Goal: Information Seeking & Learning: Check status

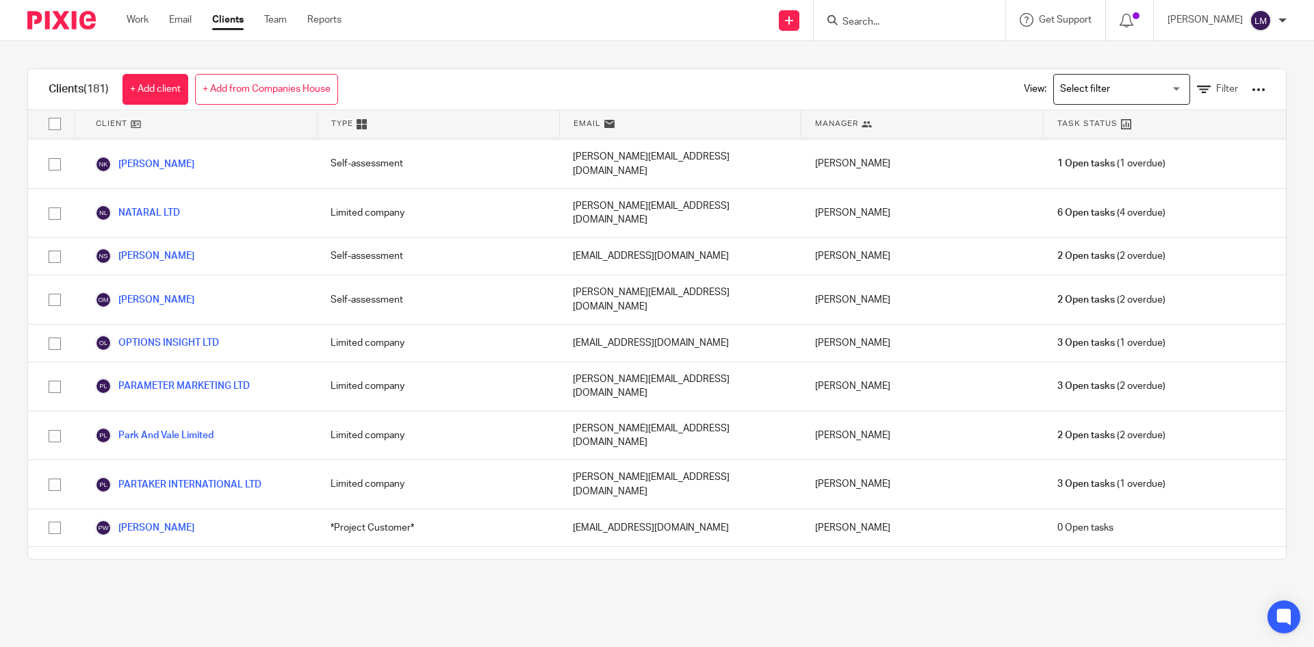
scroll to position [5339, 0]
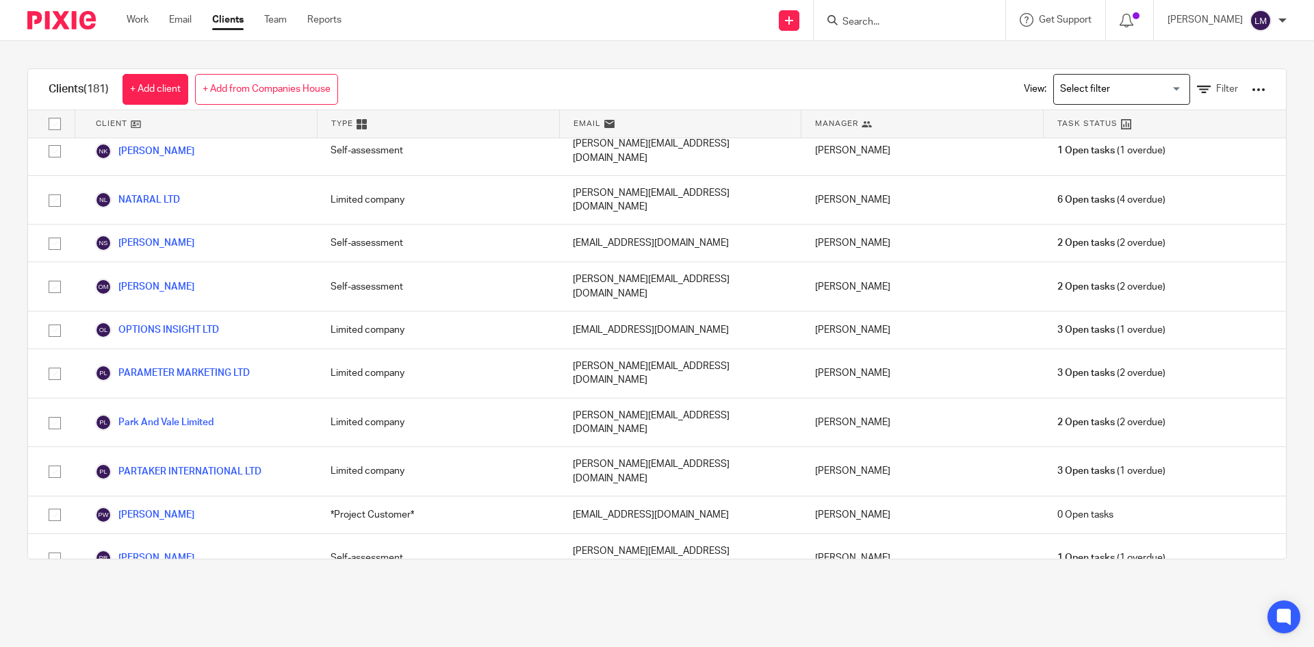
click at [869, 17] on input "Search" at bounding box center [902, 22] width 123 height 12
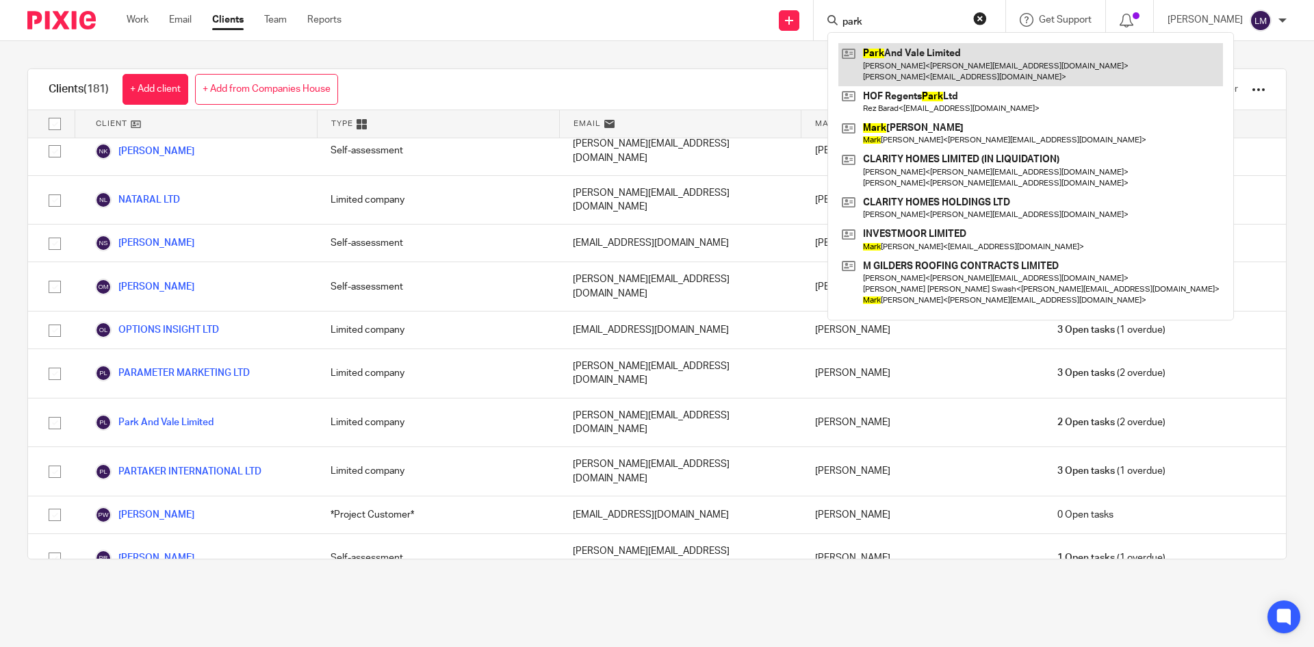
type input "park"
click at [922, 62] on link at bounding box center [1030, 64] width 385 height 42
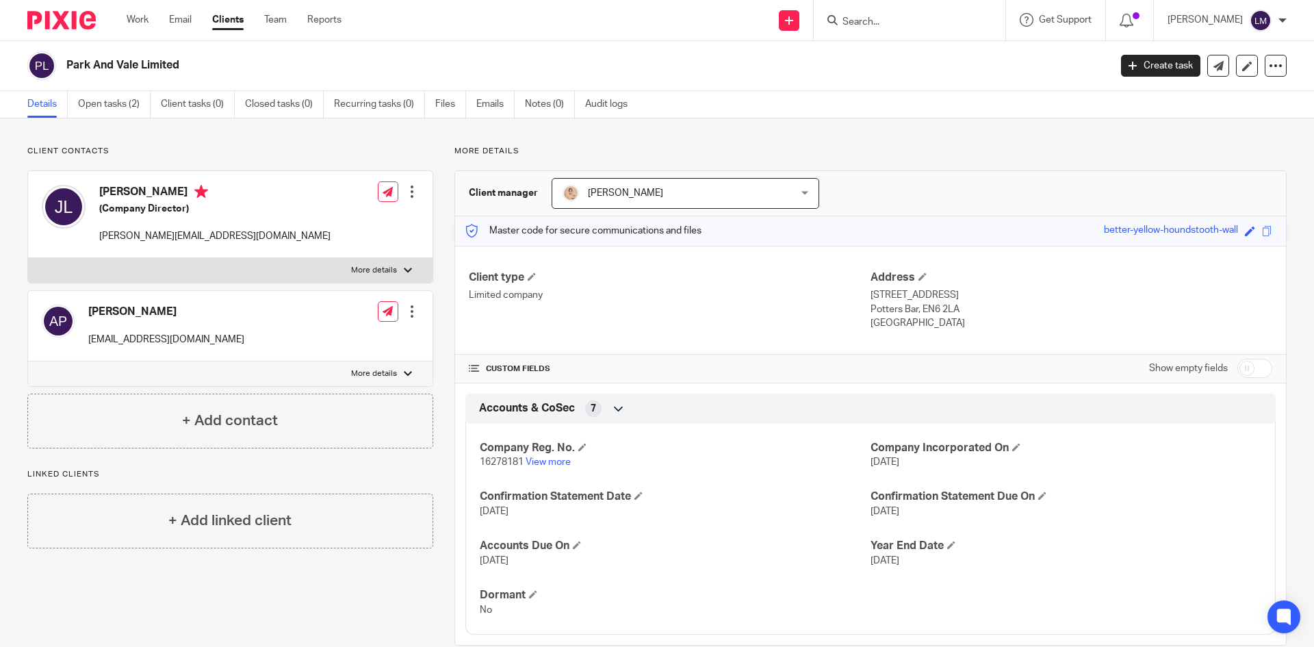
scroll to position [26, 0]
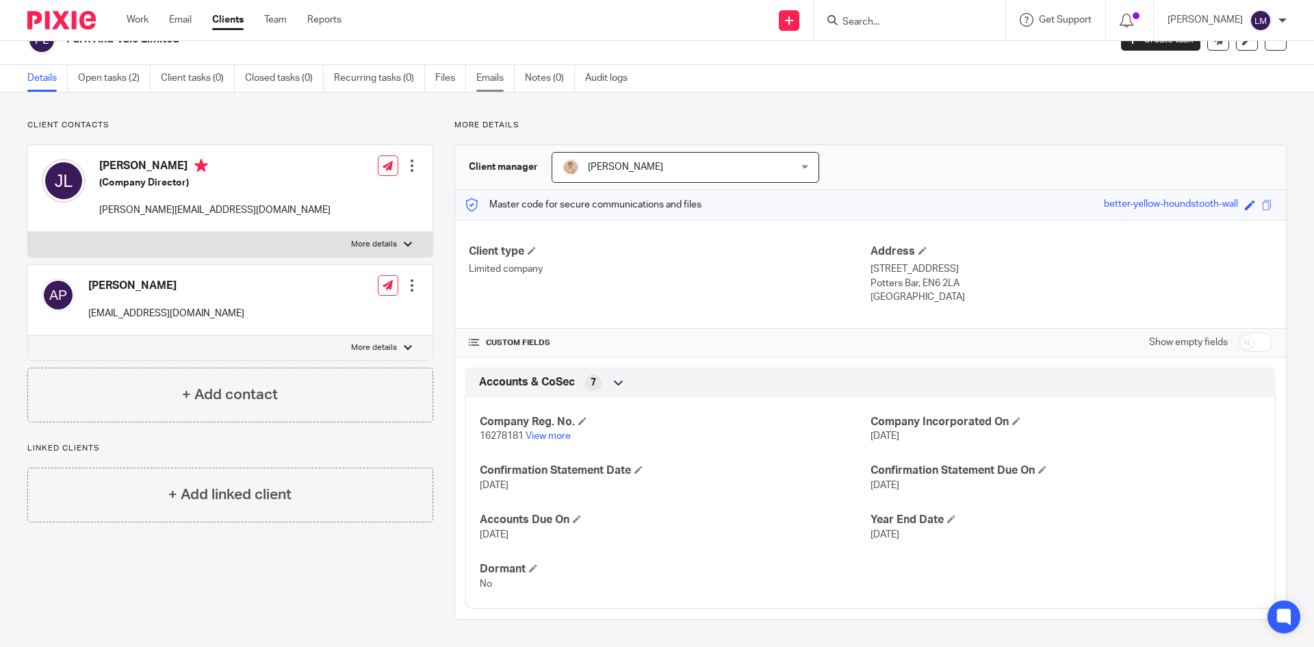
click at [494, 70] on link "Emails" at bounding box center [495, 78] width 38 height 27
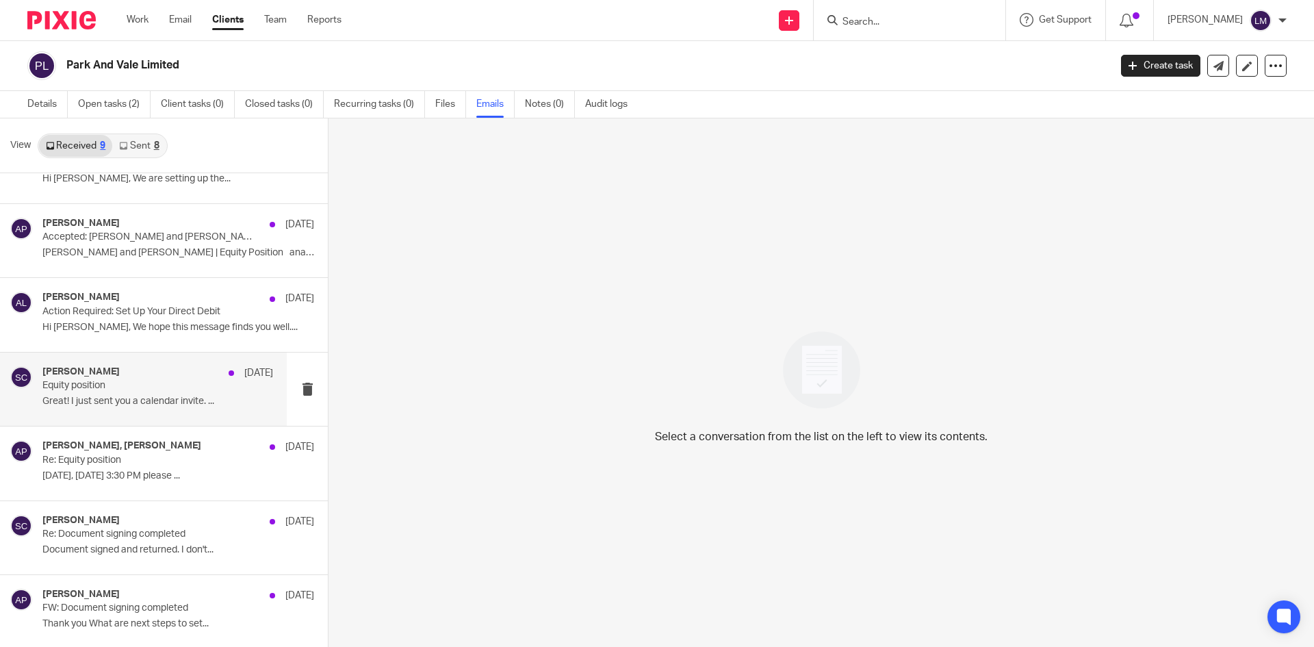
scroll to position [2, 0]
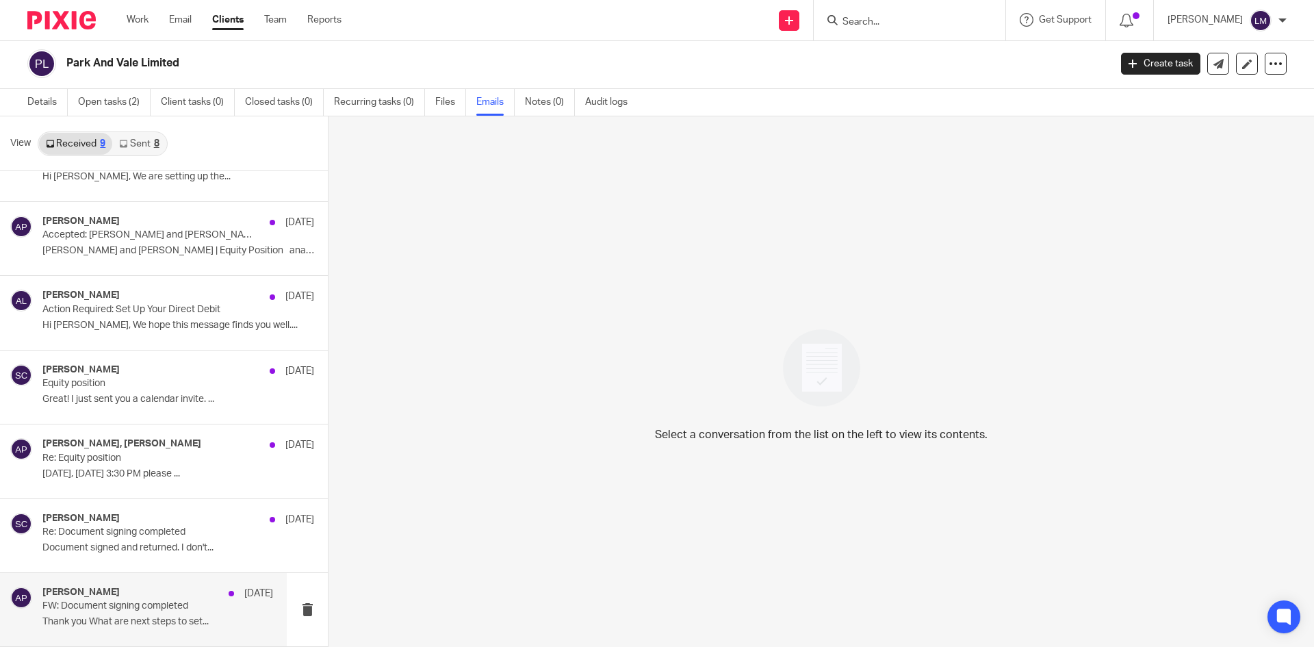
click at [132, 611] on p "FW: Document signing completed" at bounding box center [134, 606] width 185 height 12
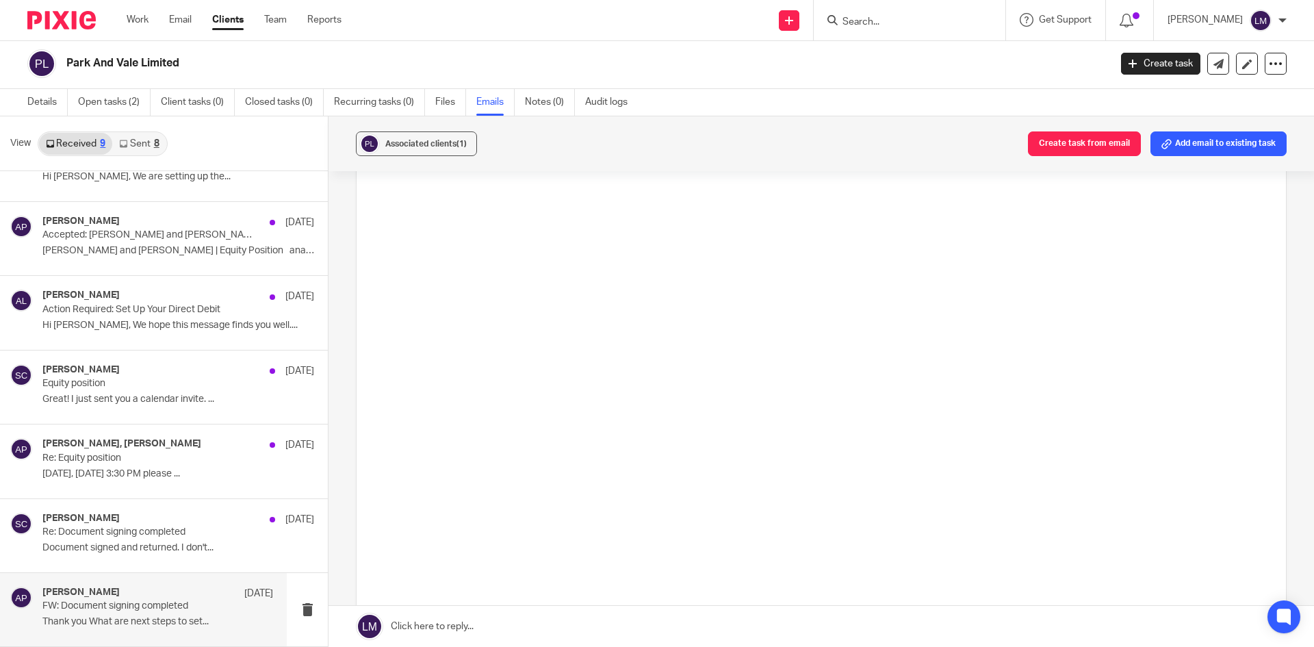
scroll to position [1369, 0]
click at [118, 538] on div "Saul Cohen 1 Aug Re: Document signing completed Document signed and returned. I…" at bounding box center [157, 536] width 231 height 46
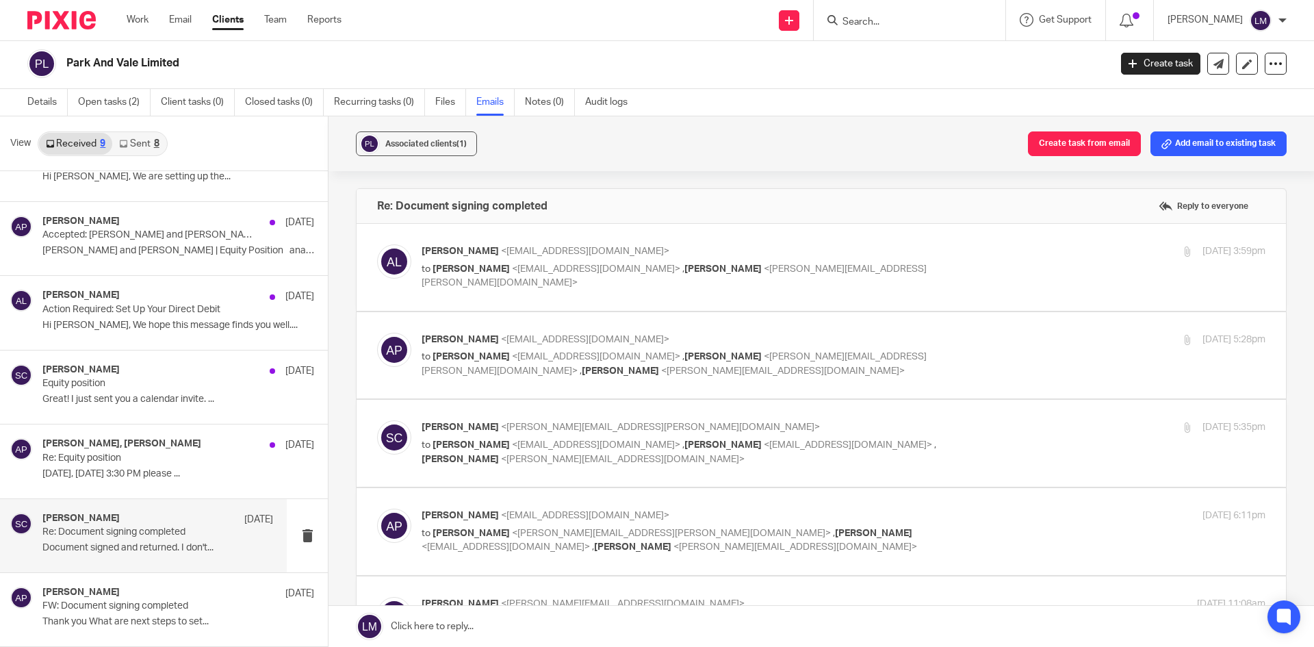
scroll to position [0, 0]
click at [112, 470] on p "Sep 3, Wednesday 3:30 PM please ..." at bounding box center [157, 474] width 231 height 12
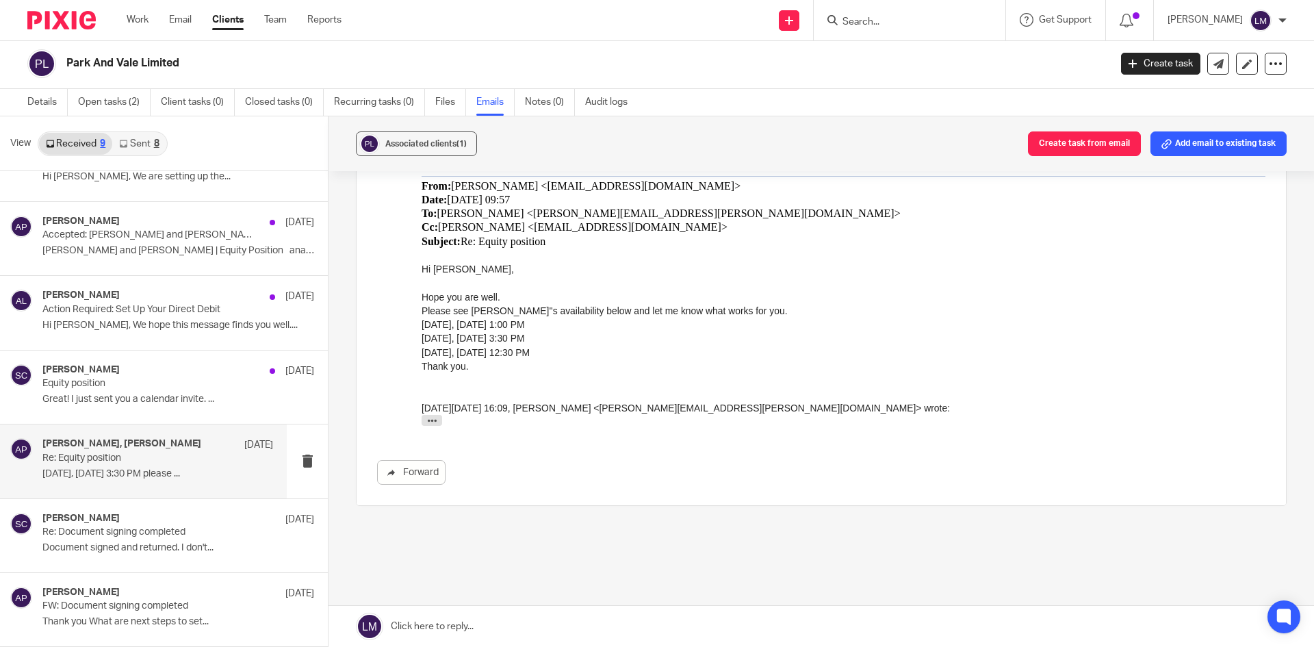
scroll to position [274, 0]
click at [143, 539] on div "Saul Cohen 1 Aug Re: Document signing completed Document signed and returned. I…" at bounding box center [157, 536] width 231 height 46
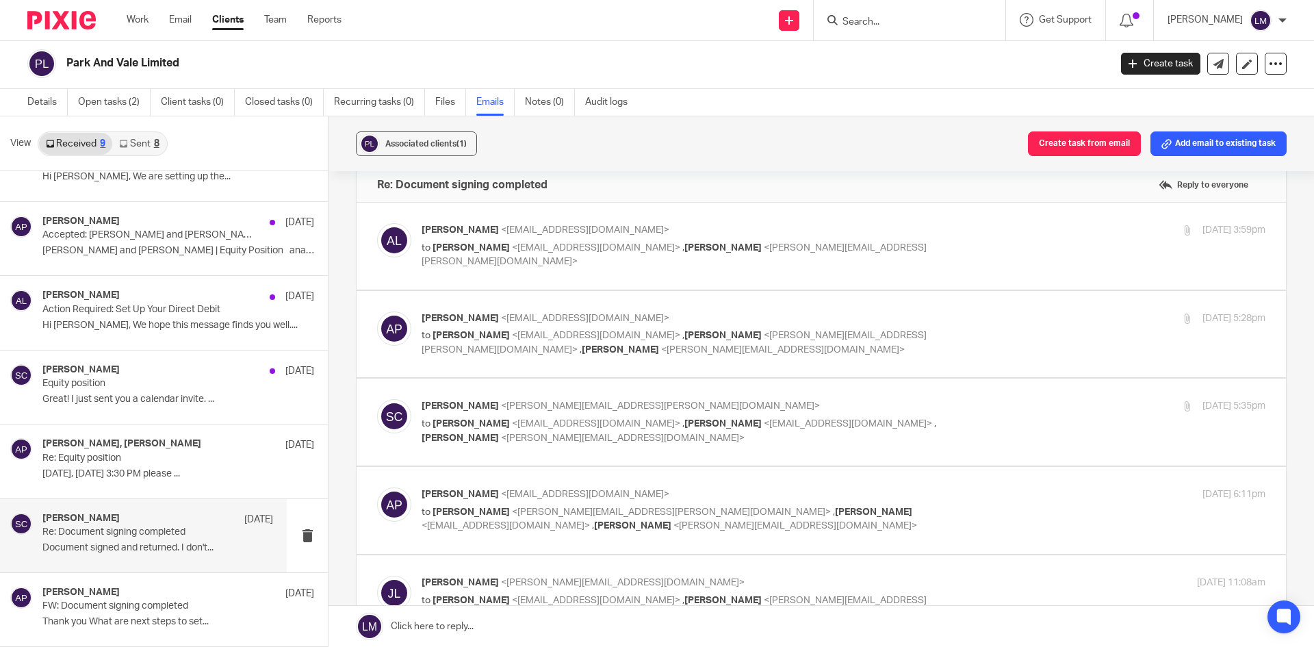
scroll to position [0, 0]
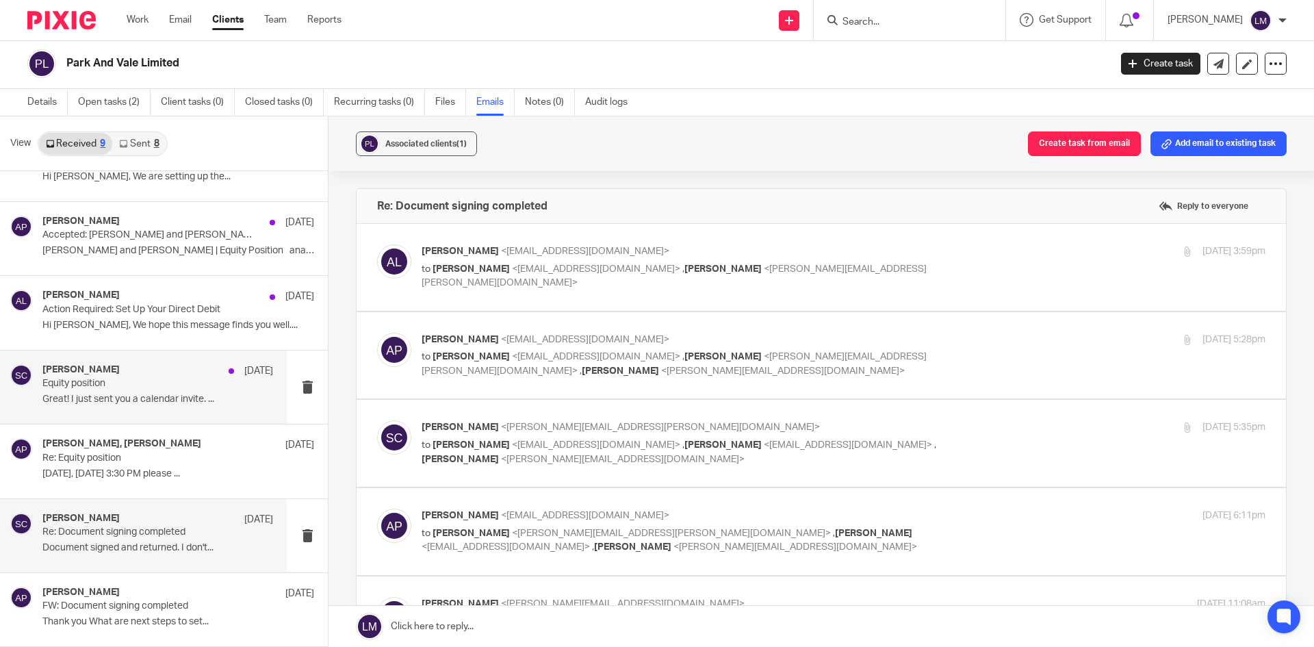
click at [104, 376] on div "Saul Cohen 20 Aug" at bounding box center [157, 371] width 231 height 14
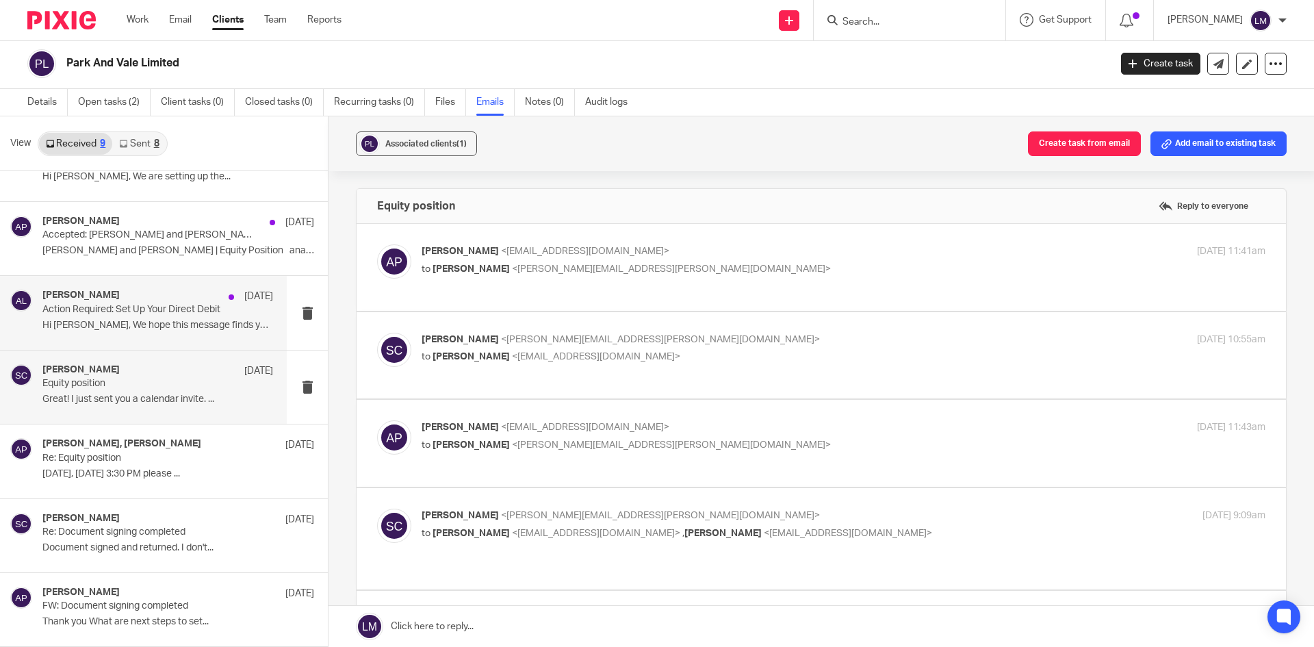
click at [125, 313] on p "Action Required: Set Up Your Direct Debit" at bounding box center [134, 310] width 185 height 12
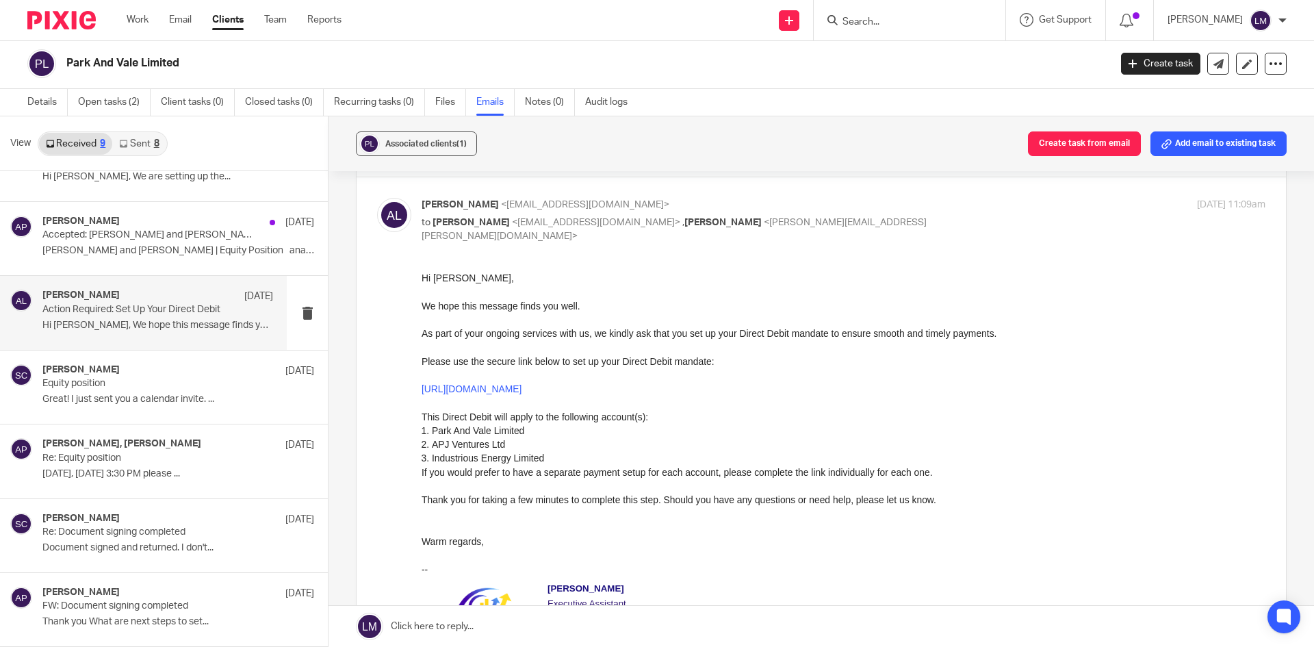
scroll to position [42, 0]
click at [111, 235] on p "Accepted: Anand and Saul | Equity Position @ Wed 3 Sept 2025 15:30 - 16:00 (BST…" at bounding box center [134, 235] width 185 height 12
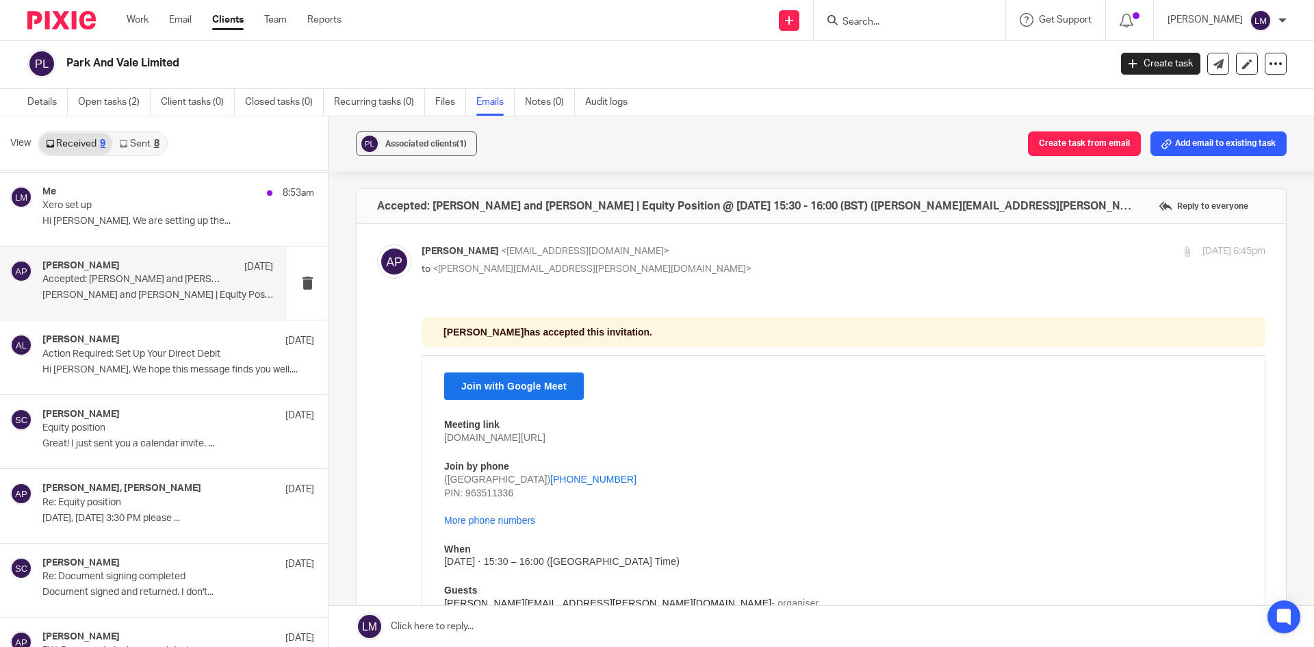
scroll to position [123, 0]
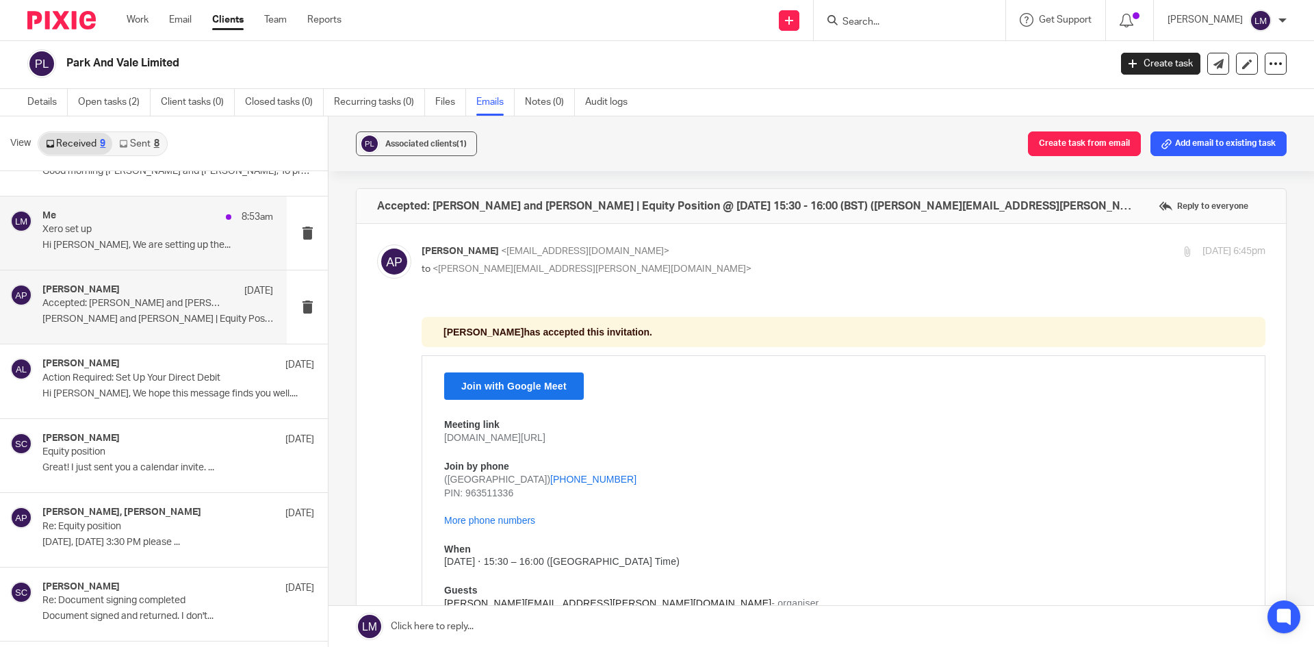
click at [97, 242] on p "Hi Ludmila, We are setting up the..." at bounding box center [157, 246] width 231 height 12
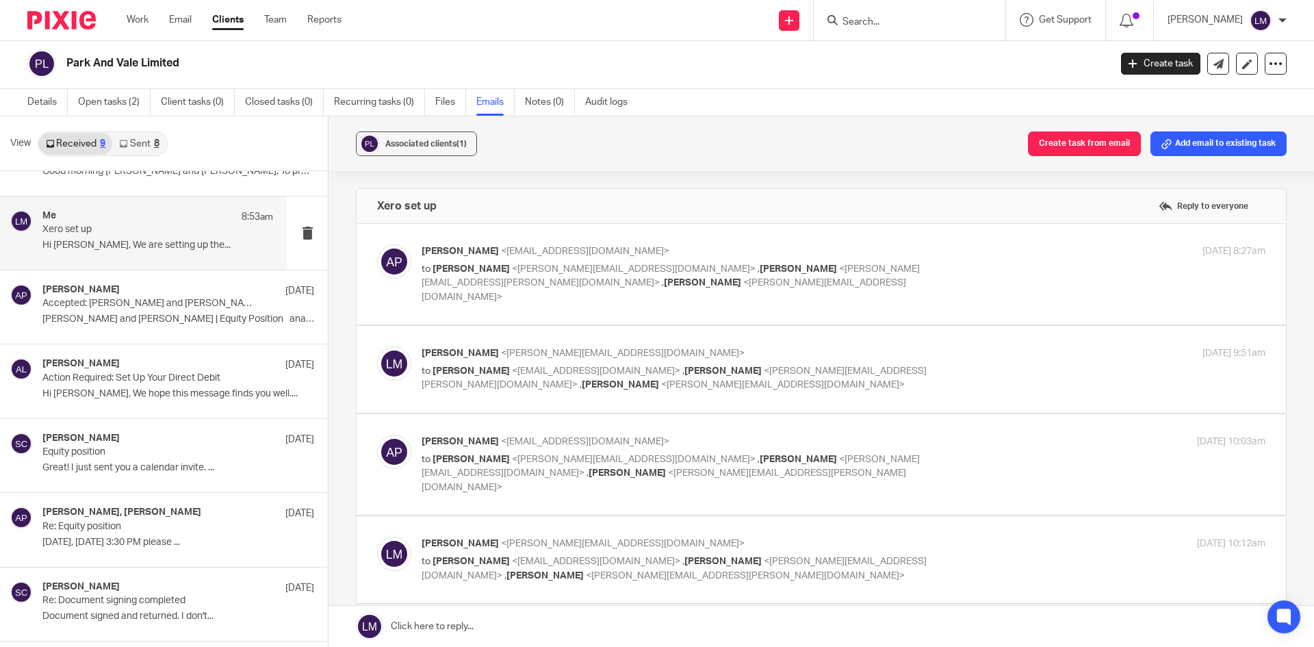
scroll to position [0, 0]
click at [107, 313] on p "Anand and Saul | Equity Position anand..." at bounding box center [157, 319] width 231 height 12
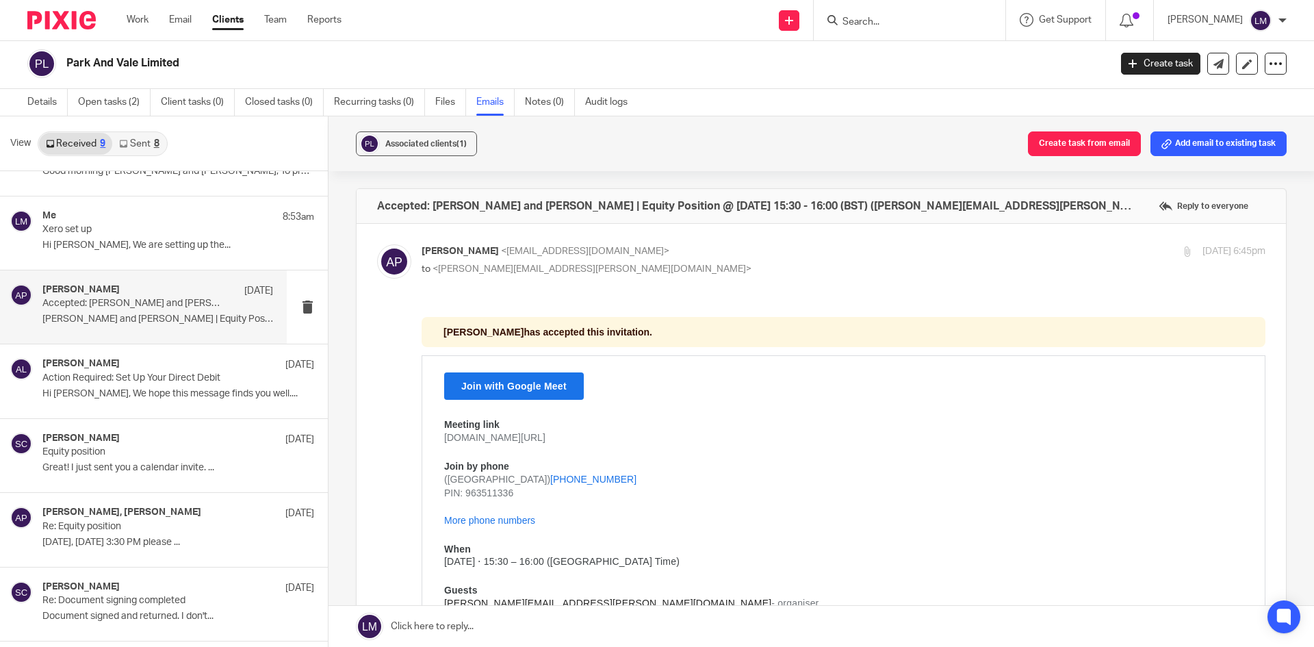
scroll to position [192, 0]
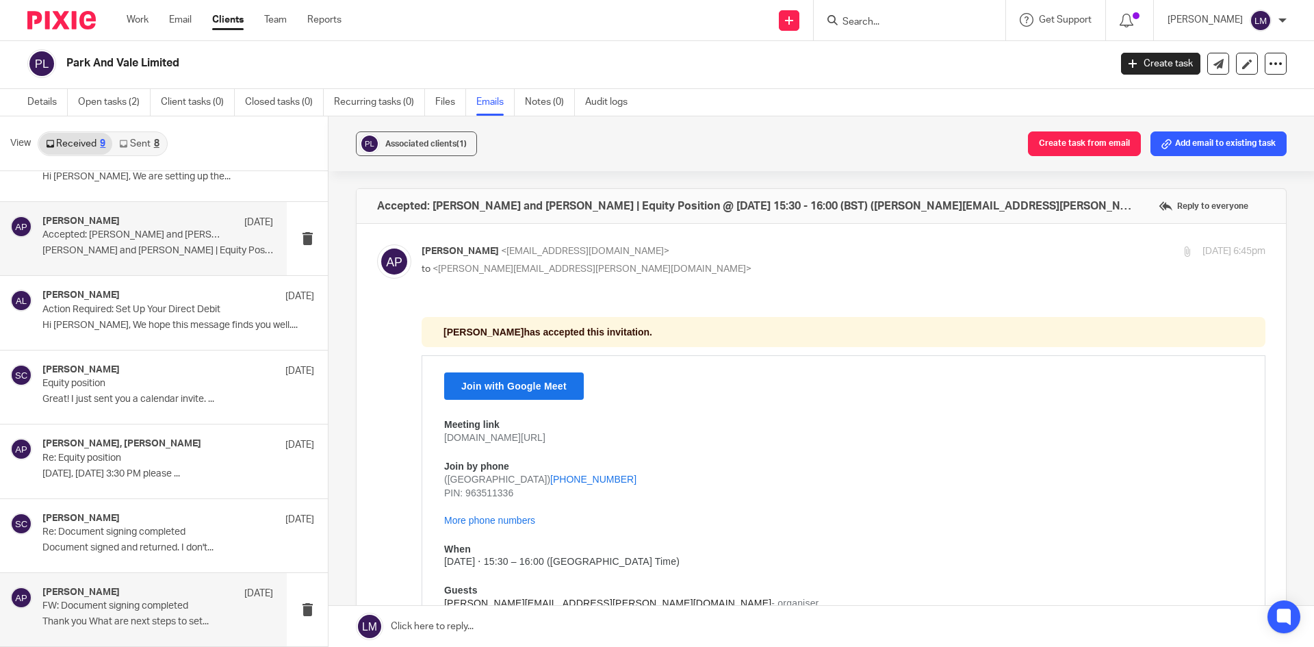
click at [47, 606] on p "FW: Document signing completed" at bounding box center [134, 606] width 185 height 12
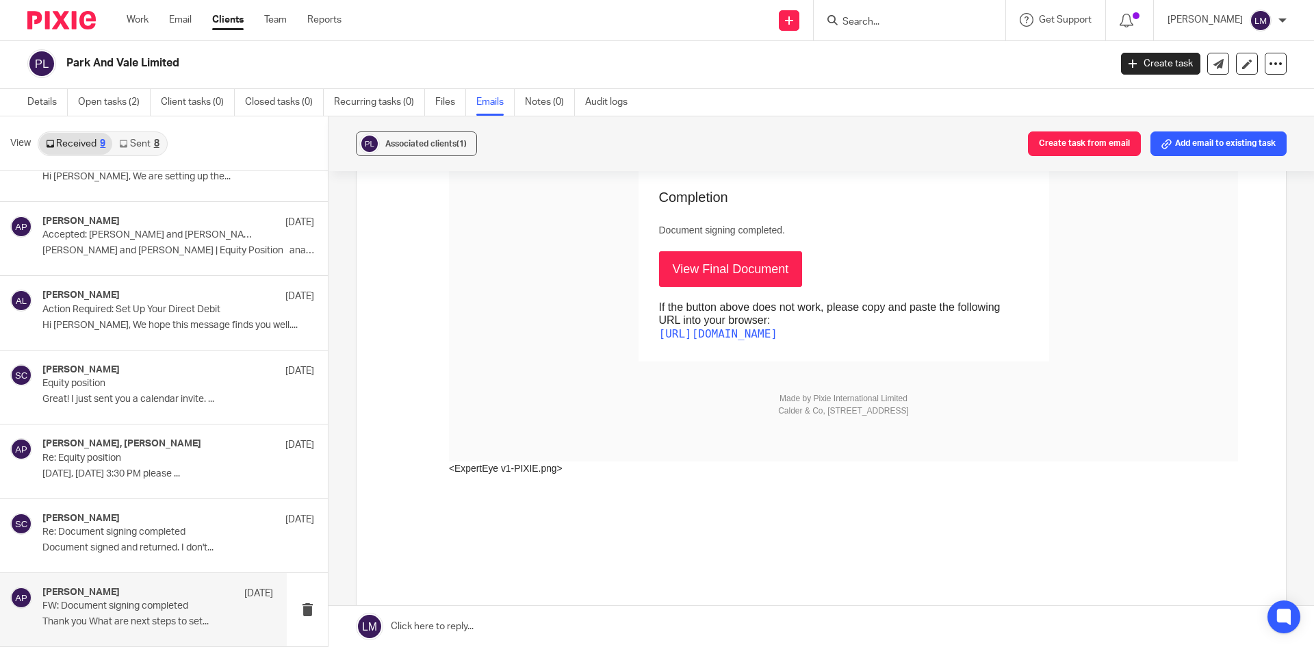
scroll to position [342, 0]
